Goal: Task Accomplishment & Management: Use online tool/utility

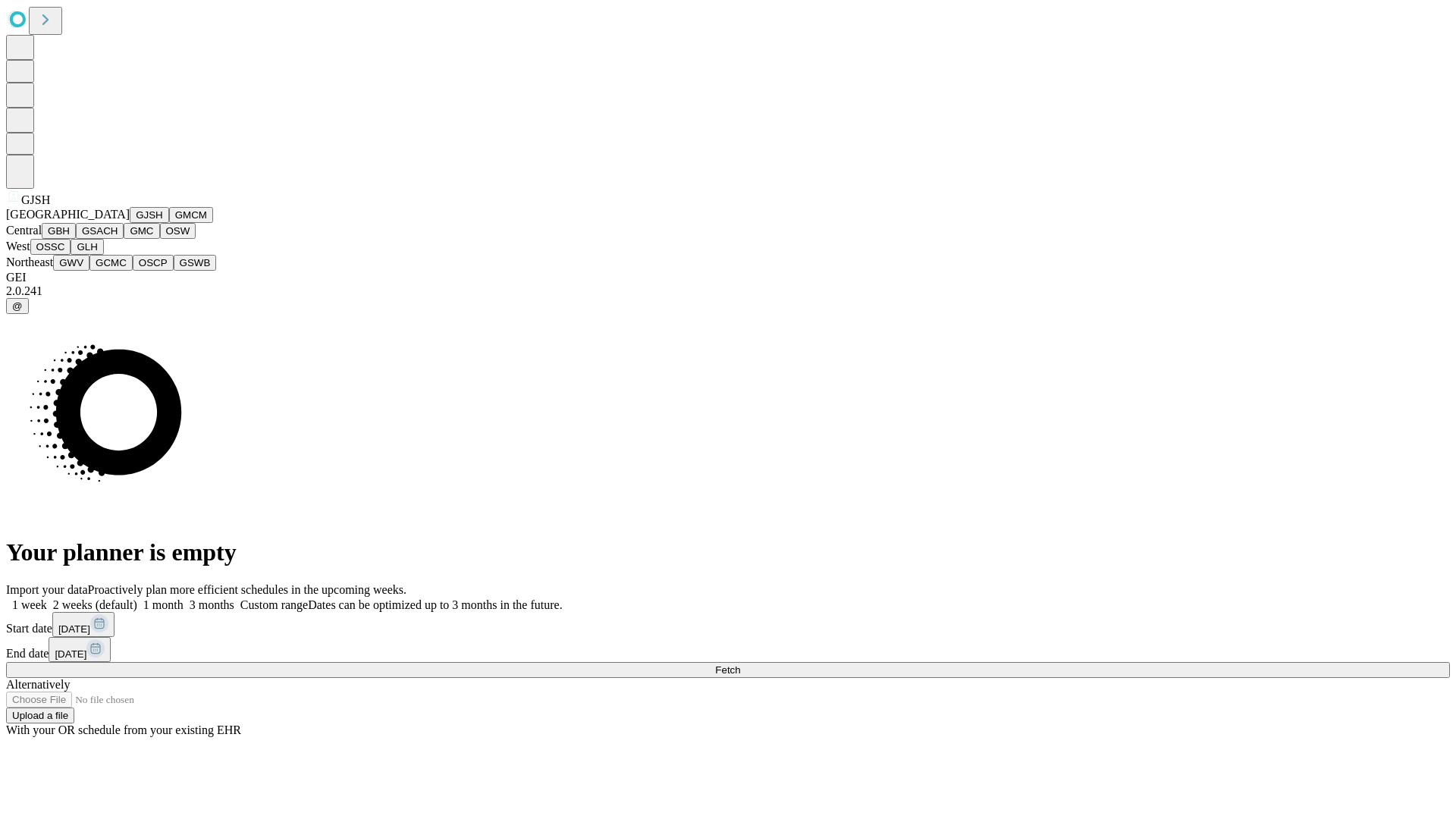
click at [130, 223] on button "GJSH" at bounding box center [150, 215] width 40 height 16
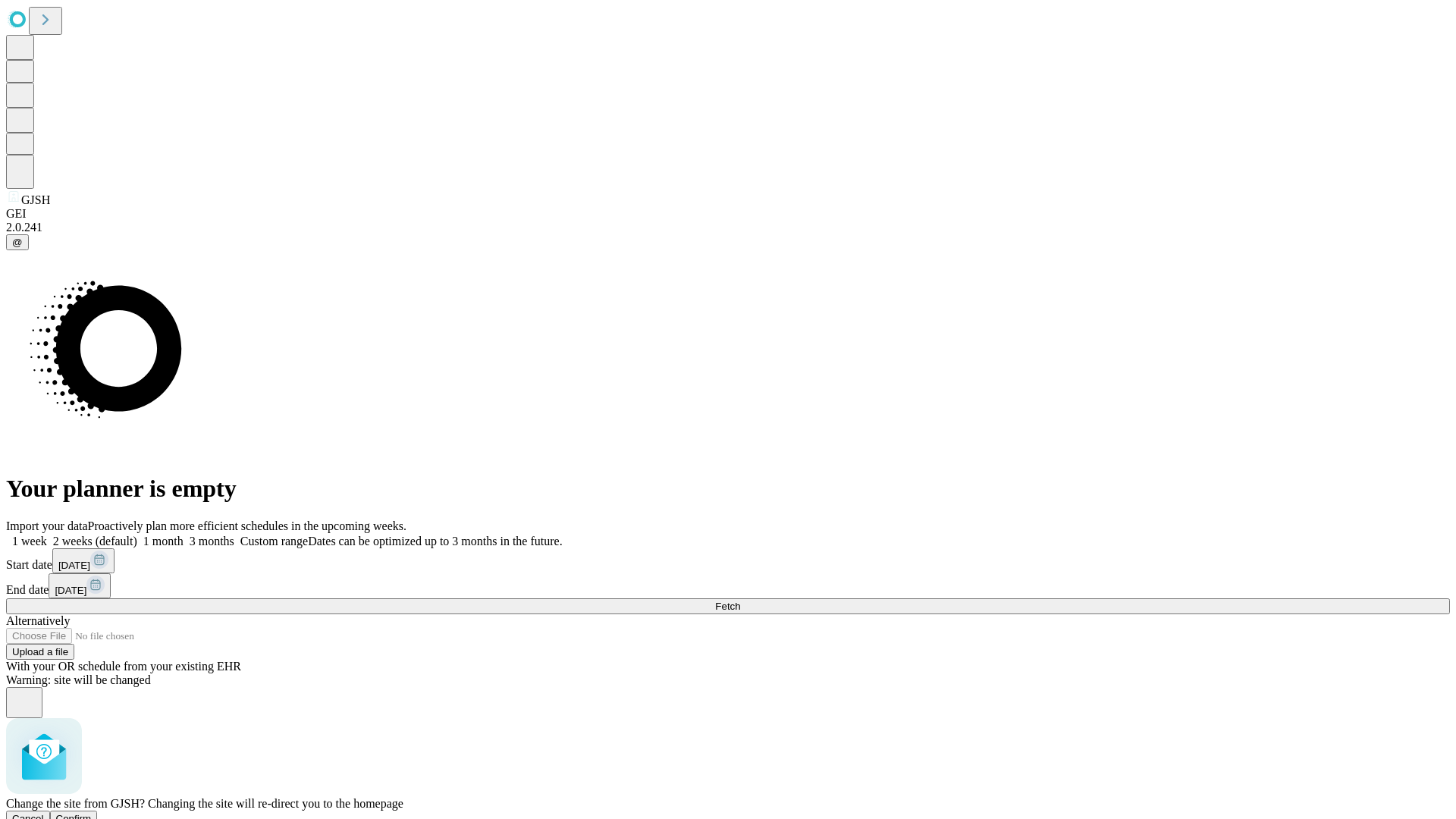
click at [92, 813] on span "Confirm" at bounding box center [74, 819] width 36 height 11
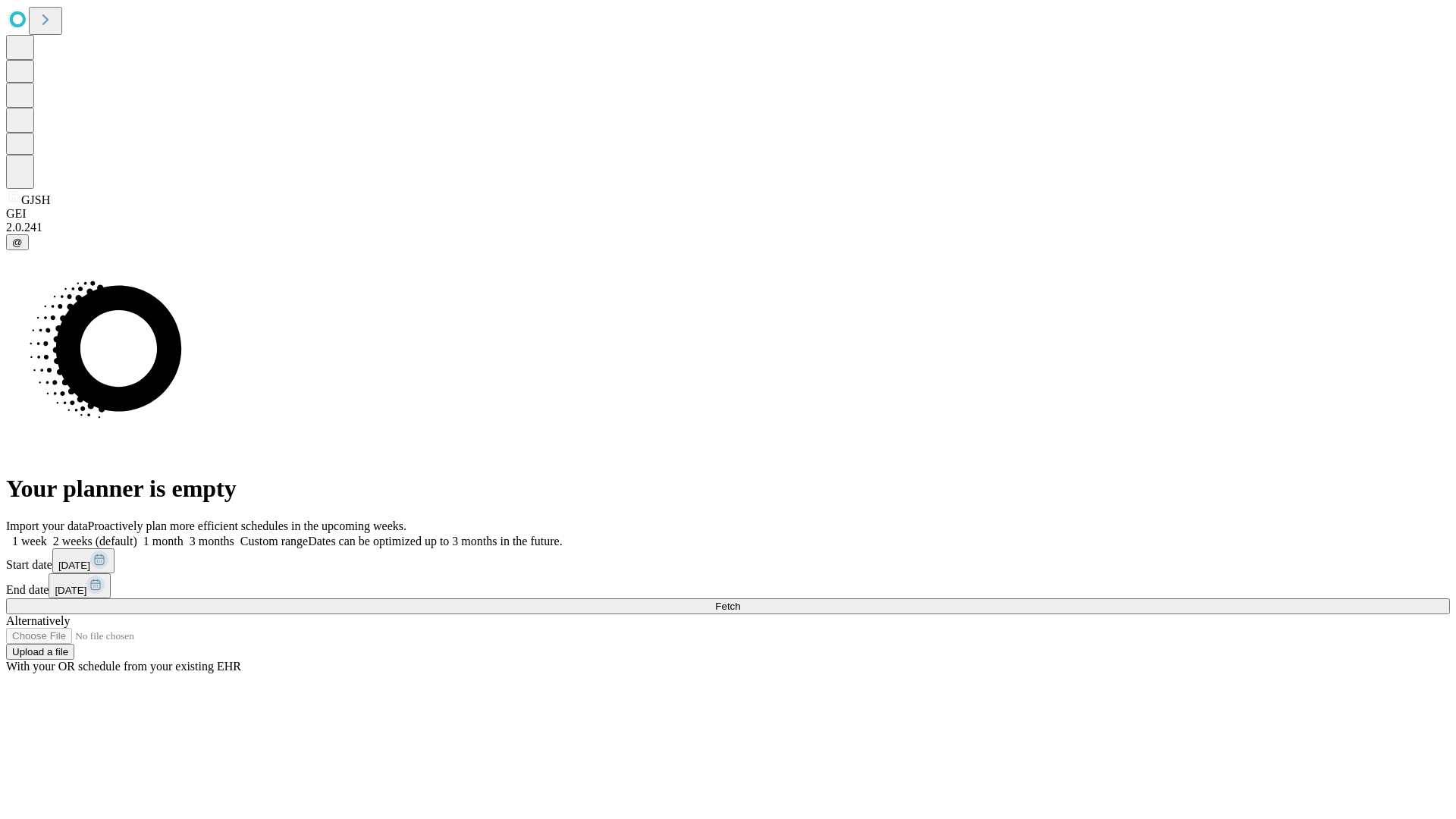
click at [184, 535] on label "1 month" at bounding box center [160, 542] width 46 height 13
click at [740, 601] on span "Fetch" at bounding box center [728, 607] width 25 height 11
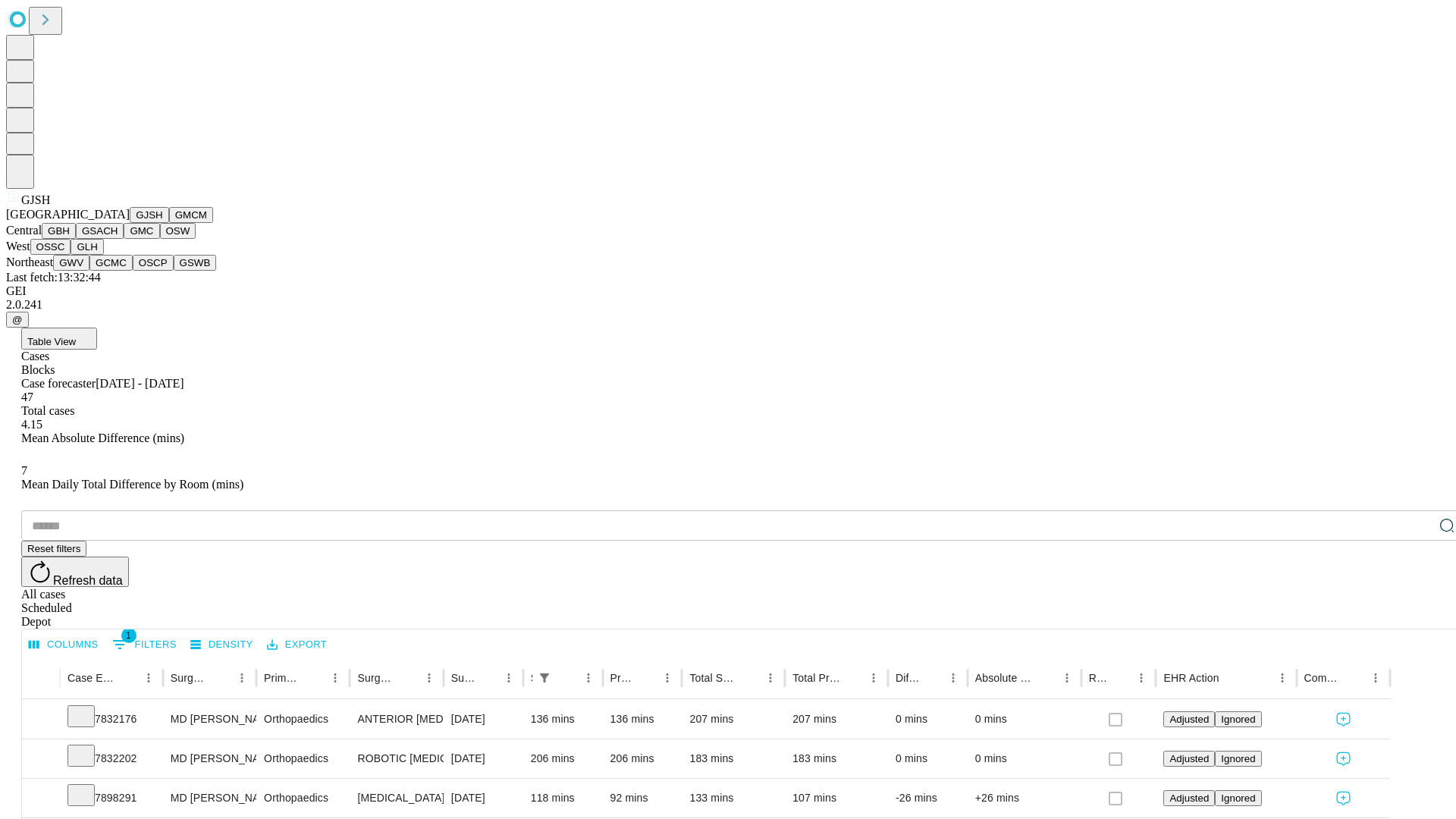
click at [169, 223] on button "GMCM" at bounding box center [190, 215] width 44 height 16
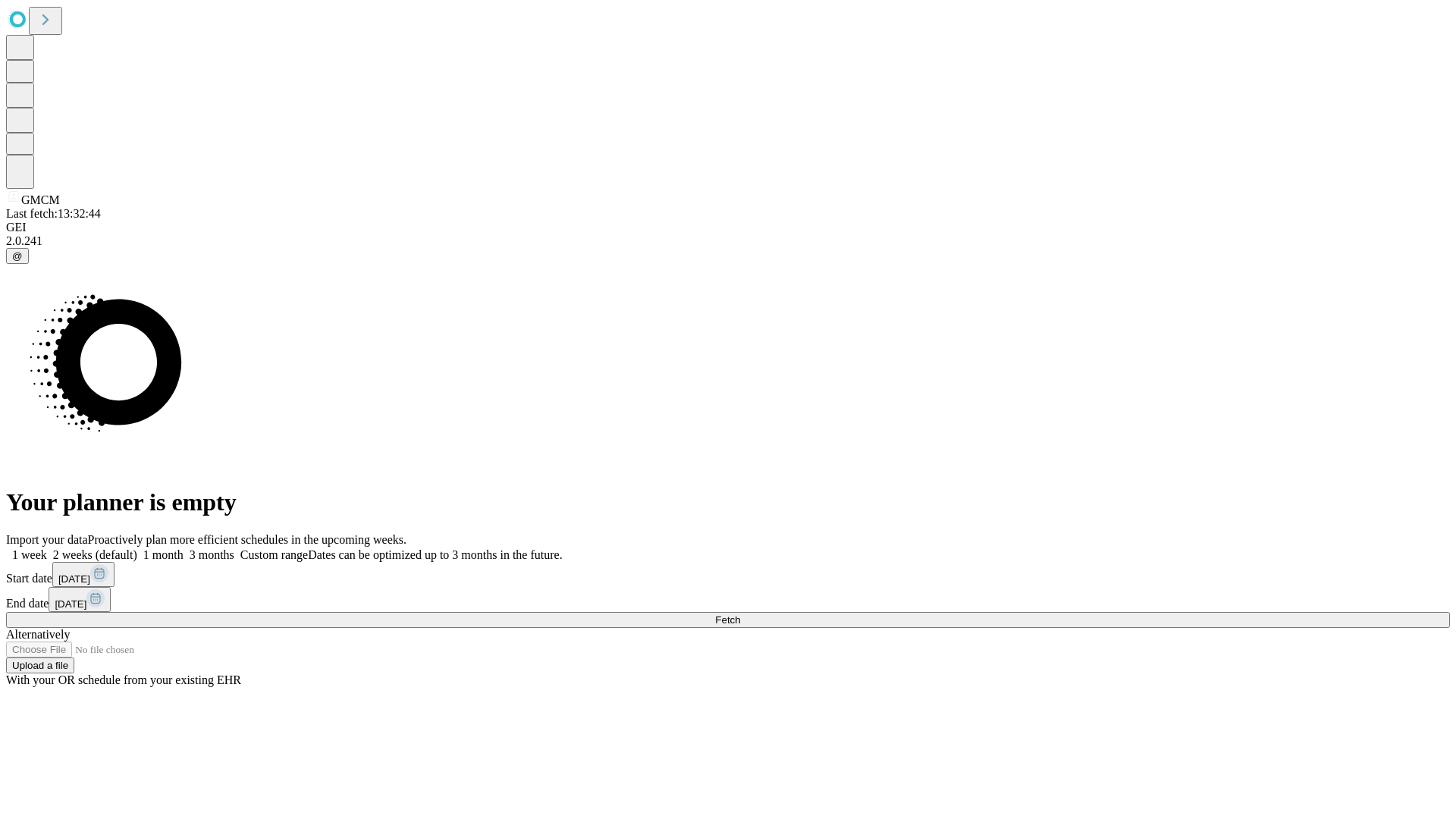
click at [184, 549] on label "1 month" at bounding box center [160, 555] width 46 height 13
click at [740, 614] on span "Fetch" at bounding box center [728, 620] width 25 height 11
click at [184, 549] on label "1 month" at bounding box center [160, 555] width 46 height 13
click at [740, 614] on span "Fetch" at bounding box center [728, 620] width 25 height 11
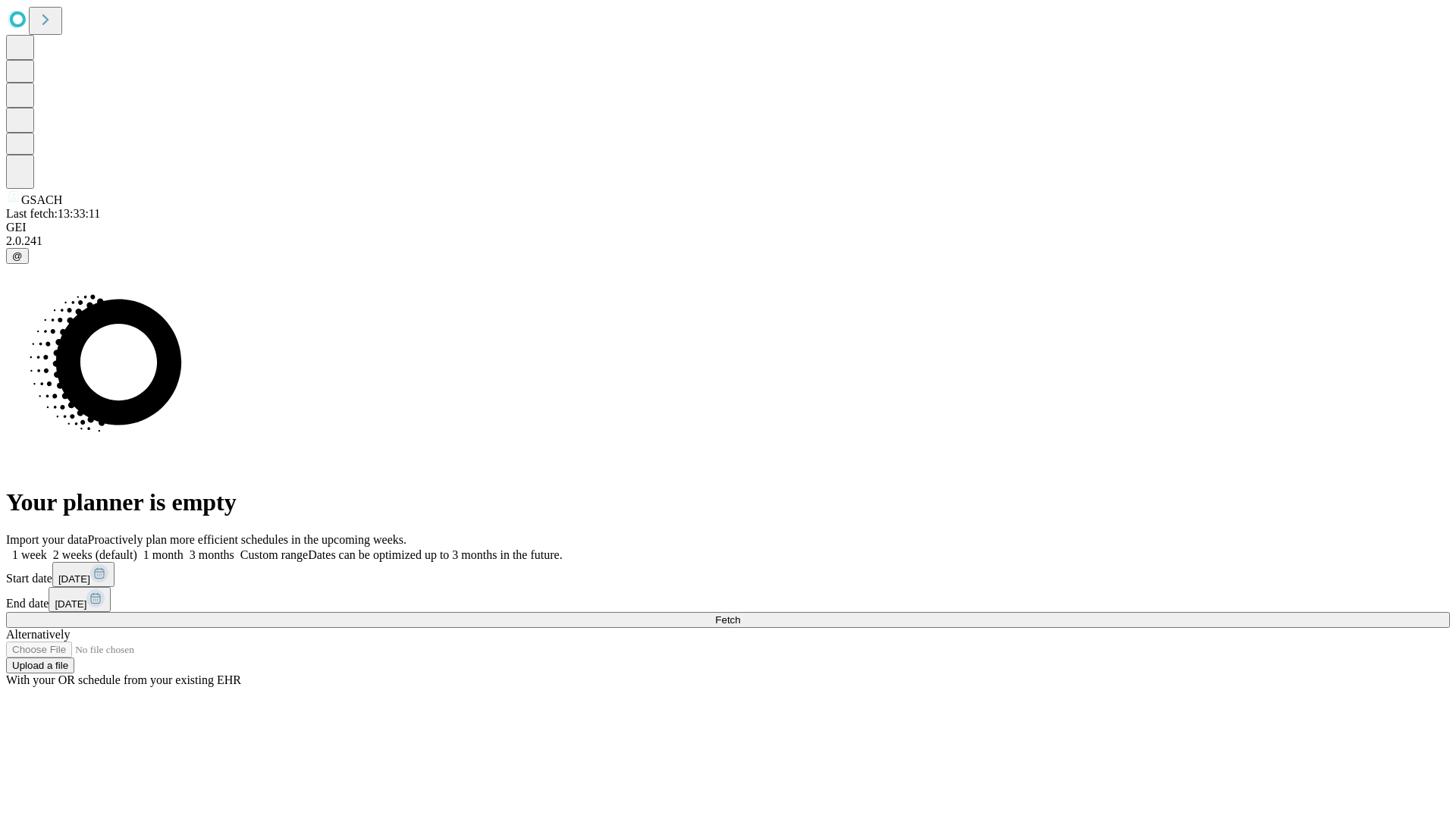
click at [184, 549] on label "1 month" at bounding box center [160, 555] width 46 height 13
click at [740, 614] on span "Fetch" at bounding box center [728, 620] width 25 height 11
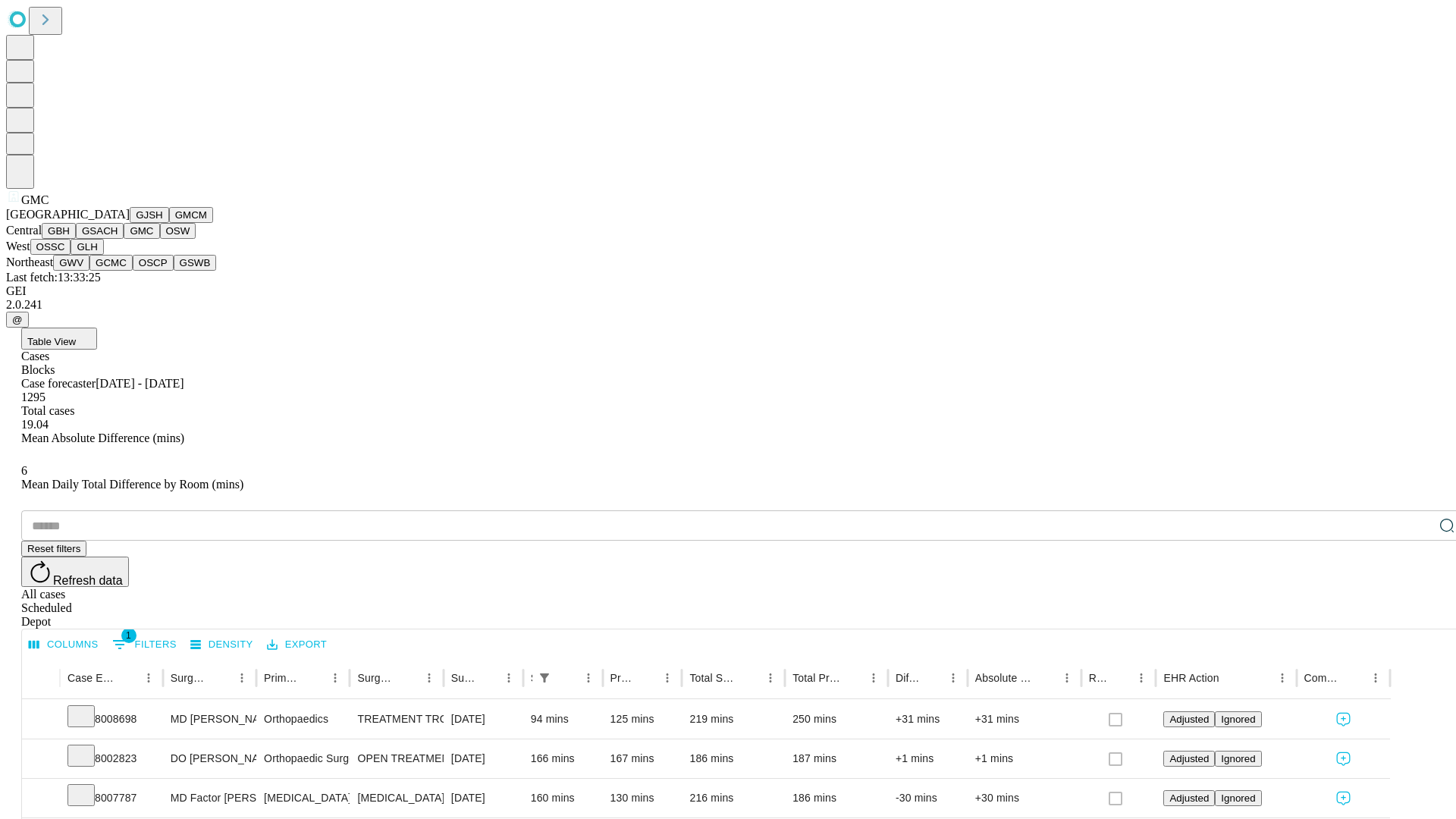
click at [160, 239] on button "OSW" at bounding box center [178, 231] width 36 height 16
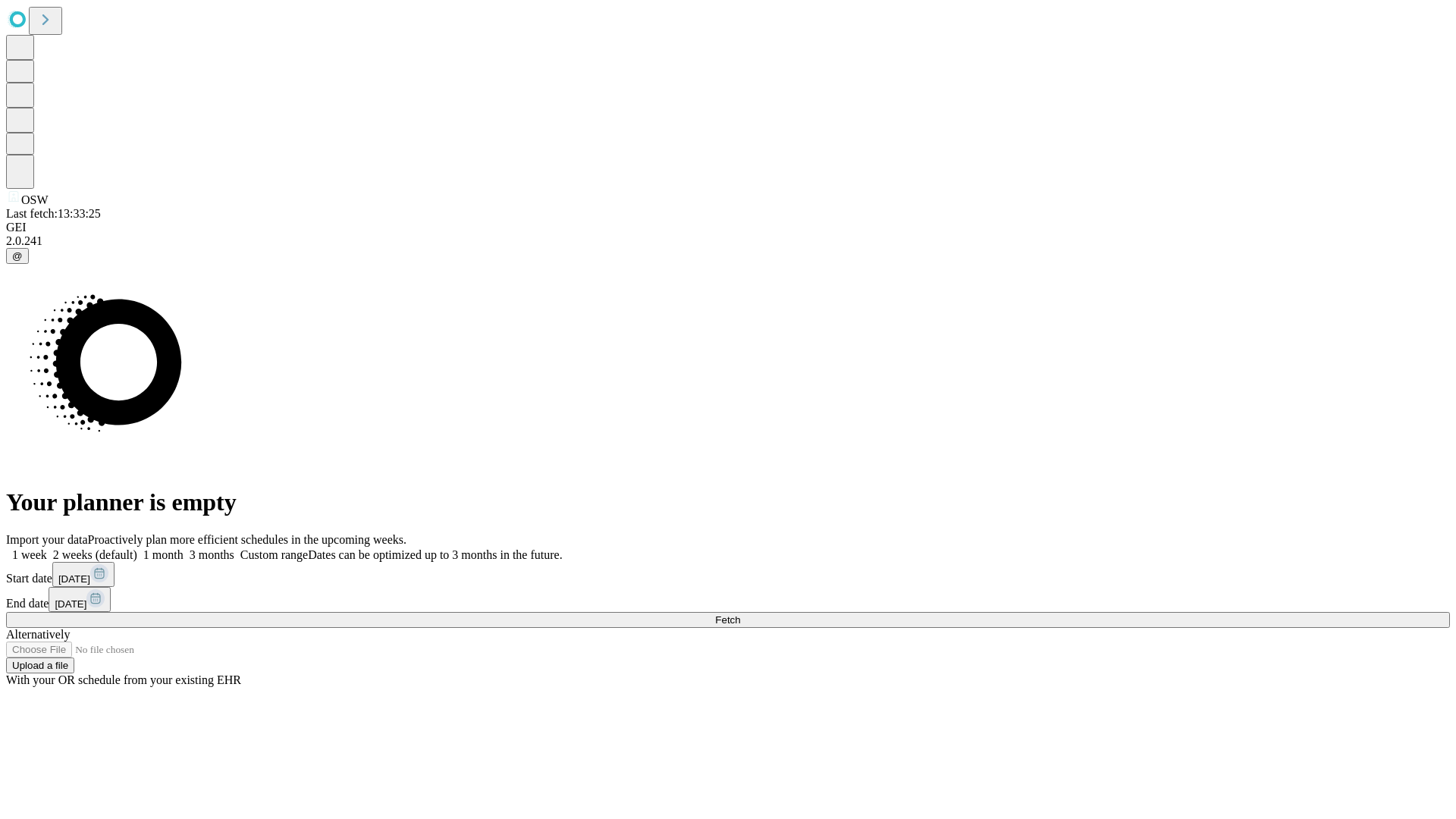
click at [184, 549] on label "1 month" at bounding box center [160, 555] width 46 height 13
click at [740, 614] on span "Fetch" at bounding box center [728, 620] width 25 height 11
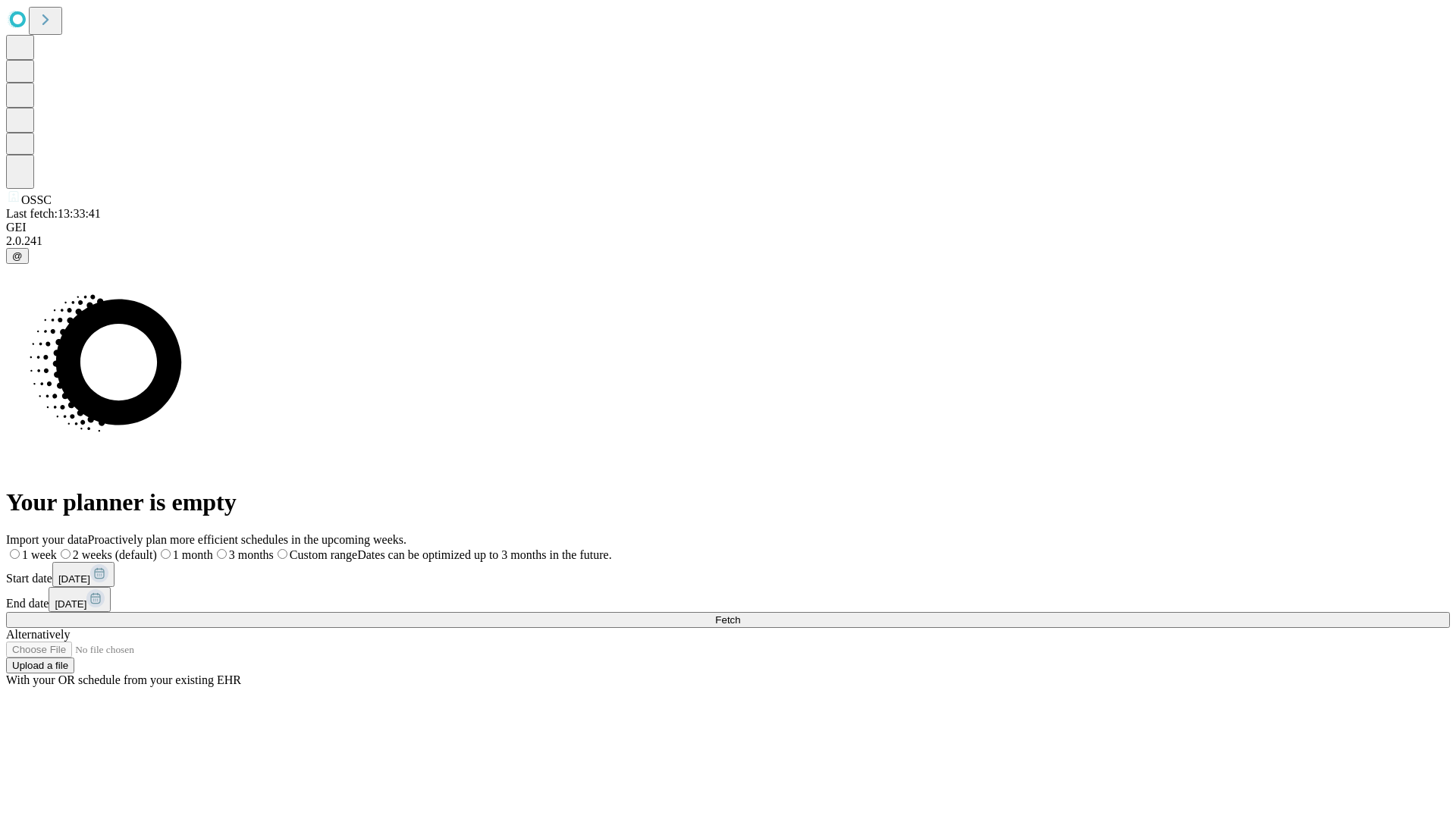
click at [213, 549] on label "1 month" at bounding box center [185, 555] width 56 height 13
click at [740, 614] on span "Fetch" at bounding box center [728, 620] width 25 height 11
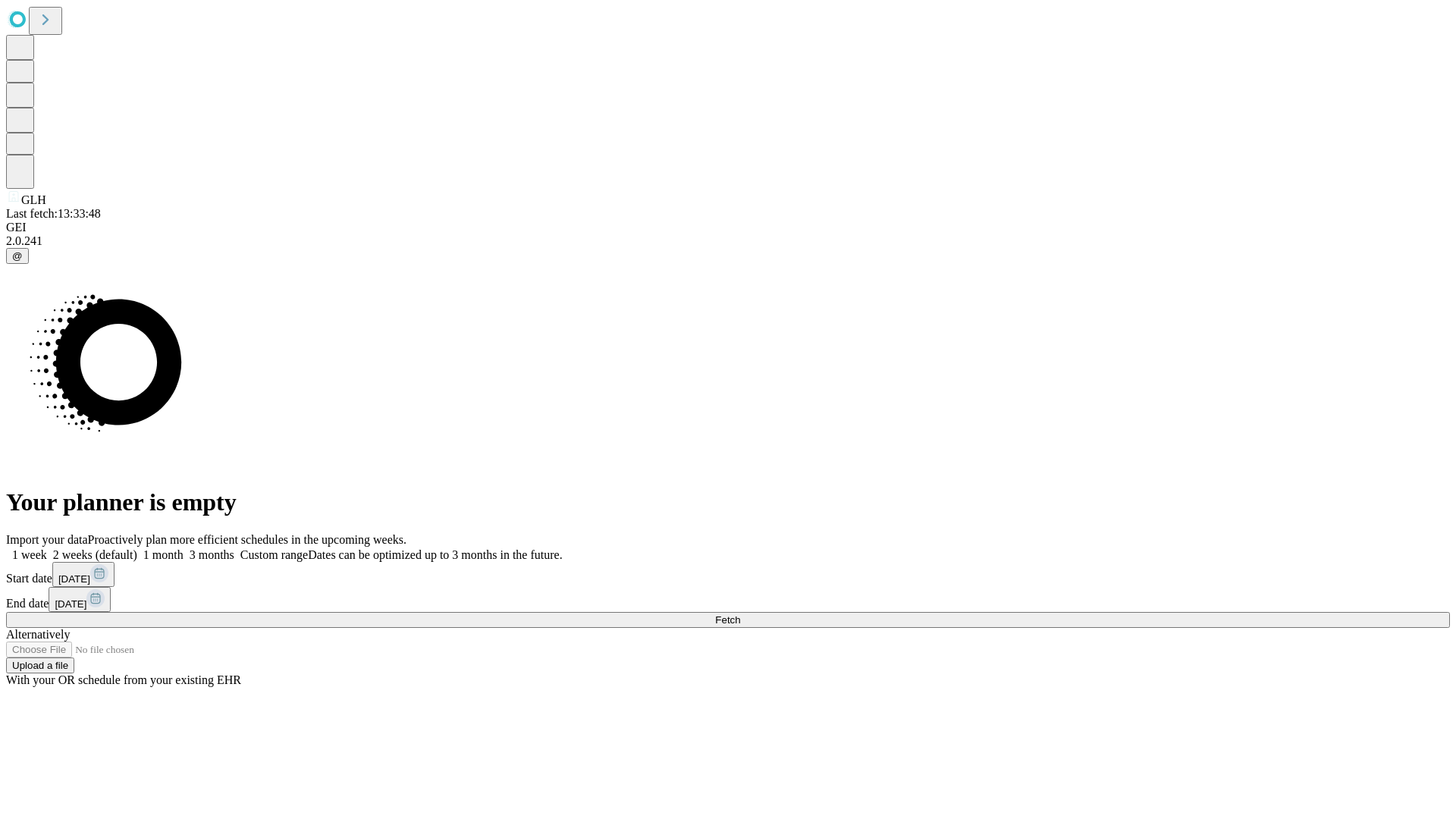
click at [740, 614] on span "Fetch" at bounding box center [728, 620] width 25 height 11
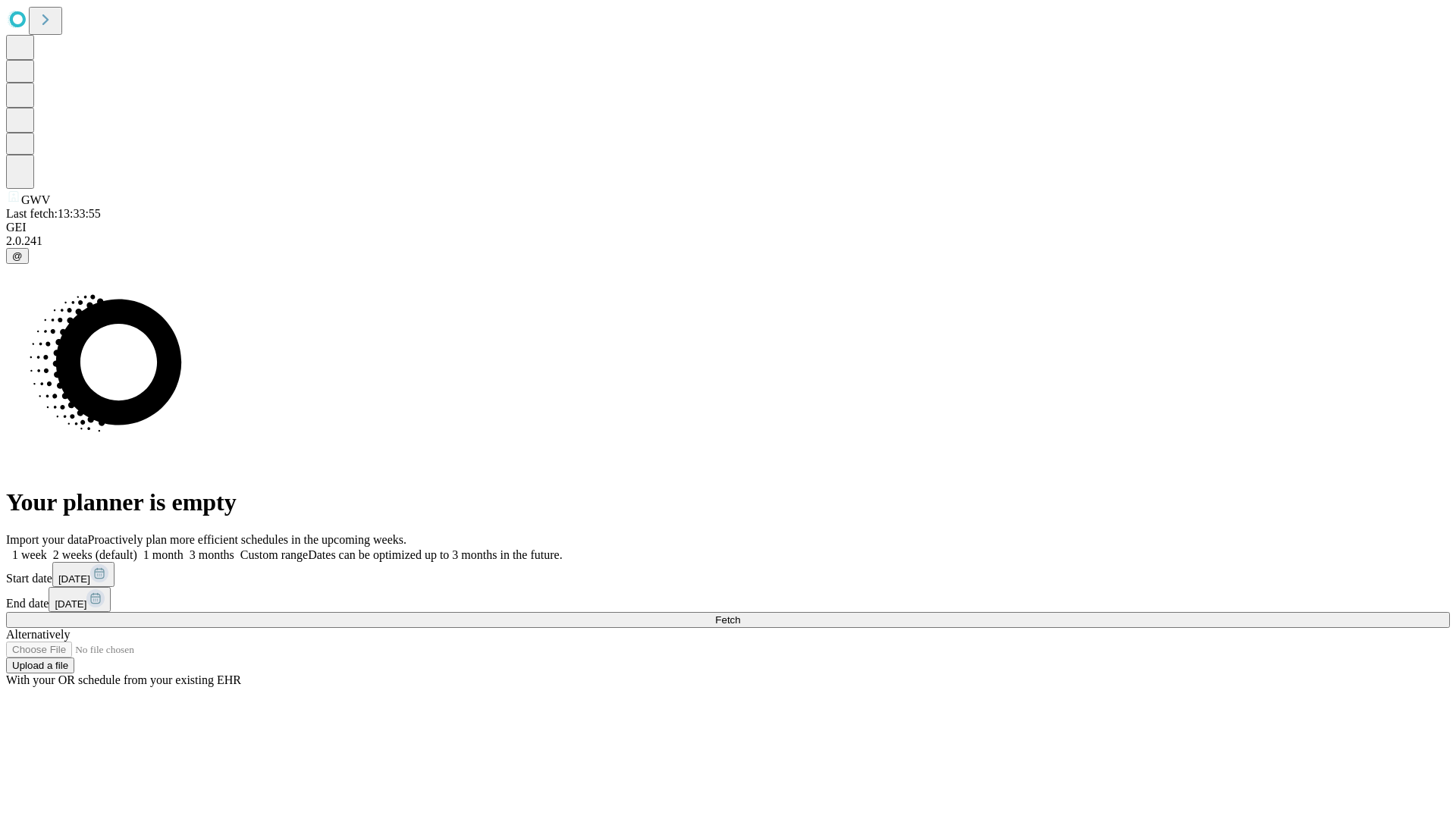
click at [184, 549] on label "1 month" at bounding box center [160, 555] width 46 height 13
click at [740, 614] on span "Fetch" at bounding box center [728, 620] width 25 height 11
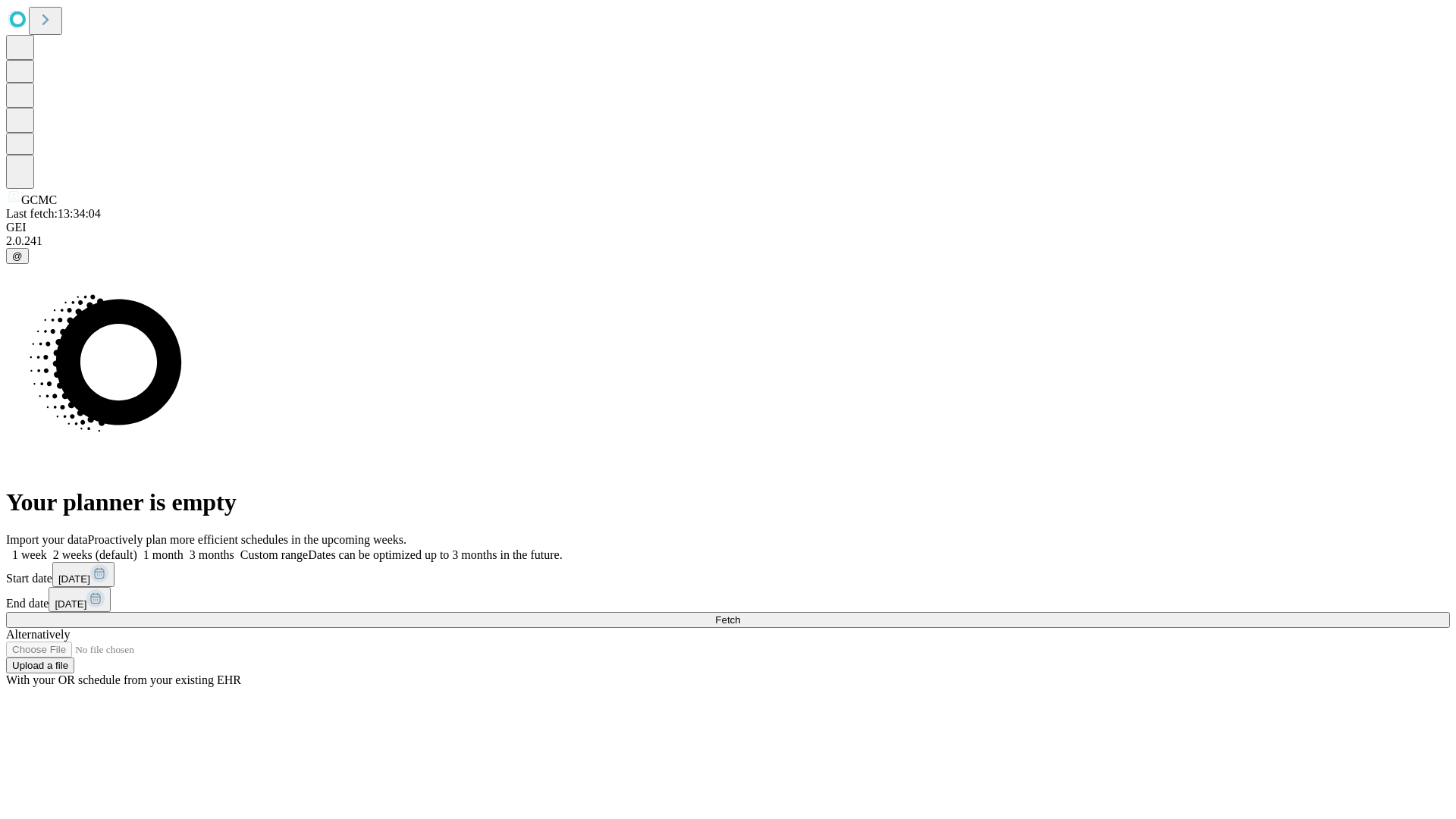
click at [184, 549] on label "1 month" at bounding box center [160, 555] width 46 height 13
click at [740, 614] on span "Fetch" at bounding box center [728, 620] width 25 height 11
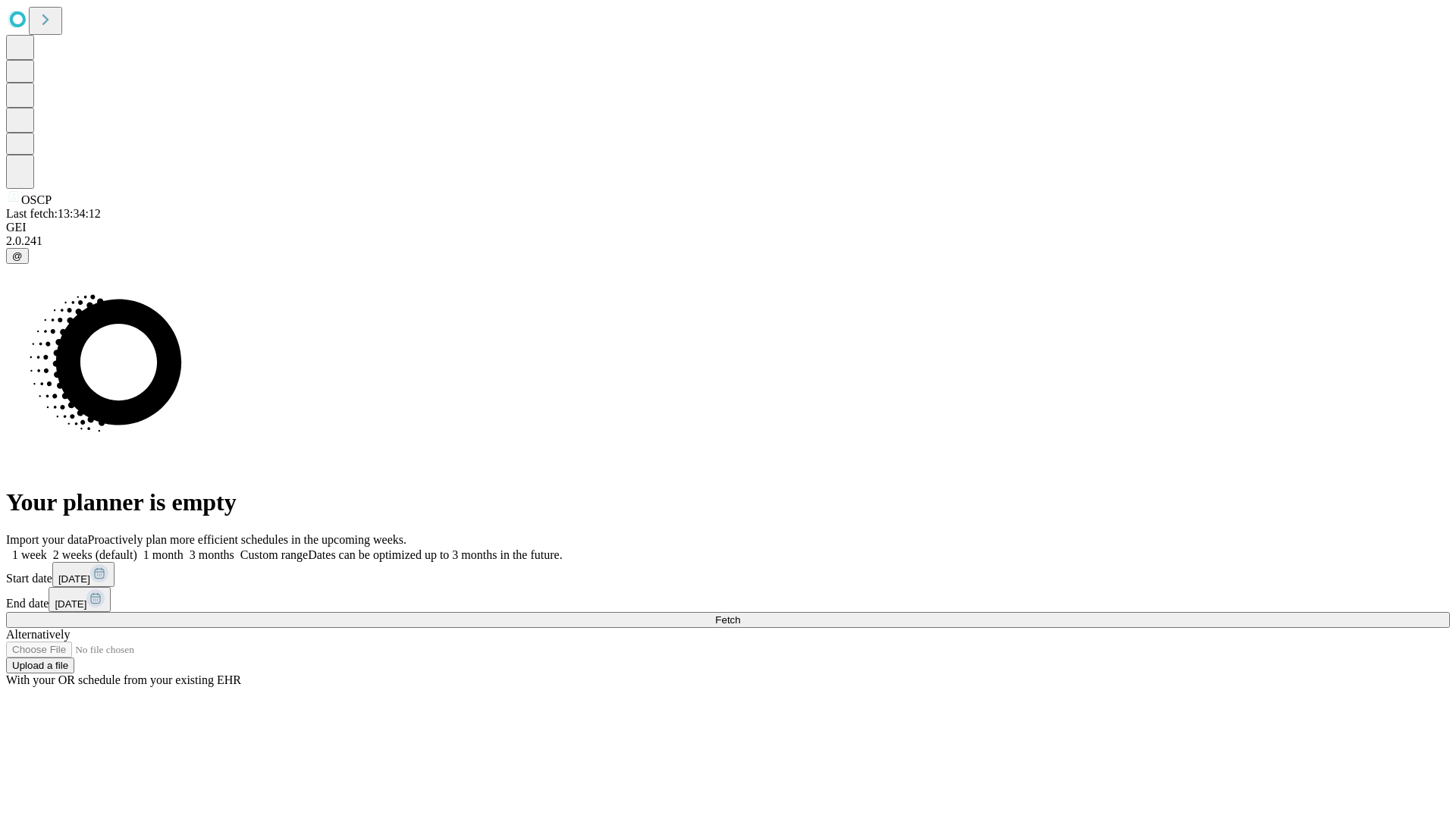
click at [184, 549] on label "1 month" at bounding box center [160, 555] width 46 height 13
click at [740, 614] on span "Fetch" at bounding box center [728, 620] width 25 height 11
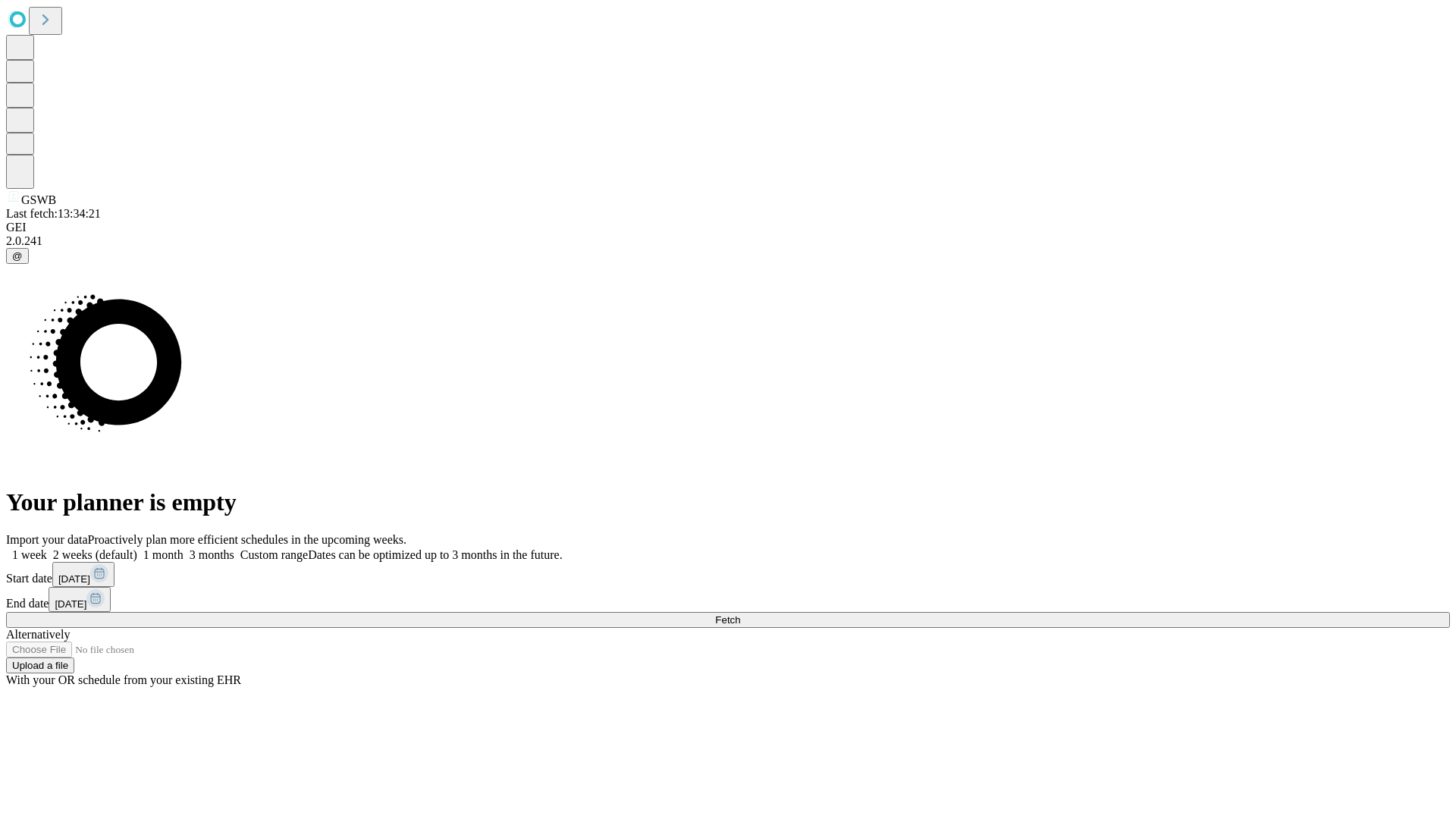
click at [184, 549] on label "1 month" at bounding box center [160, 555] width 46 height 13
click at [740, 614] on span "Fetch" at bounding box center [728, 620] width 25 height 11
